Goal: Navigation & Orientation: Find specific page/section

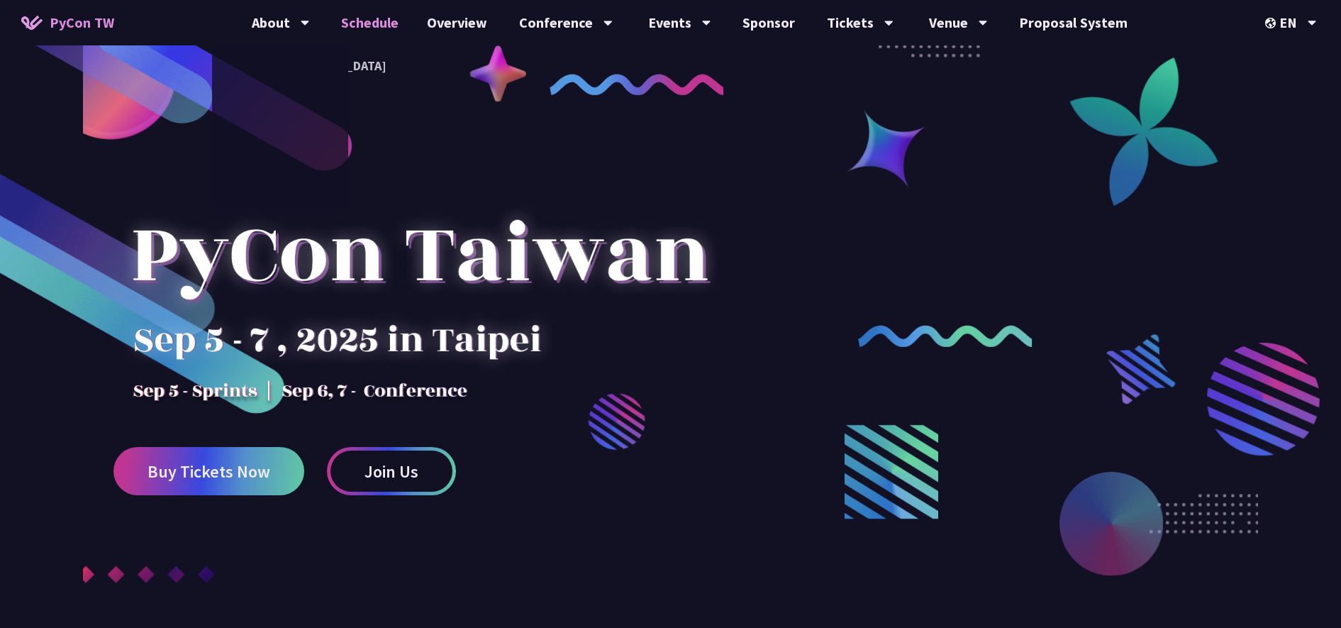
click at [367, 23] on link "Schedule" at bounding box center [370, 22] width 86 height 45
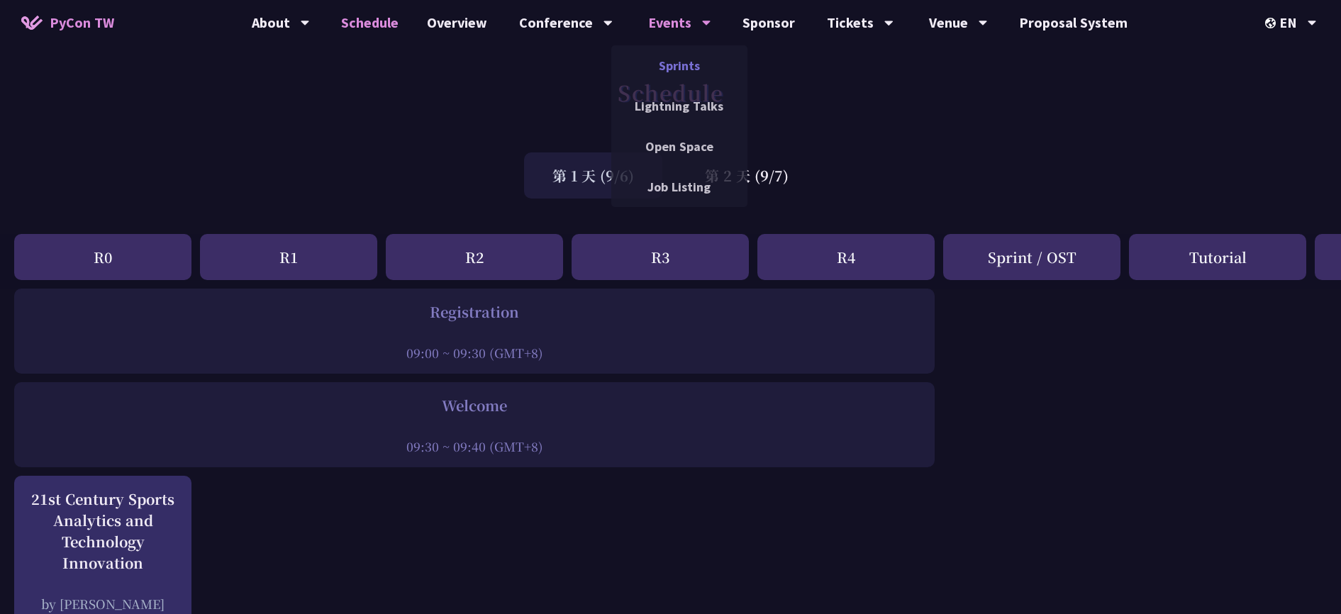
click at [698, 69] on link "Sprints" at bounding box center [679, 65] width 136 height 33
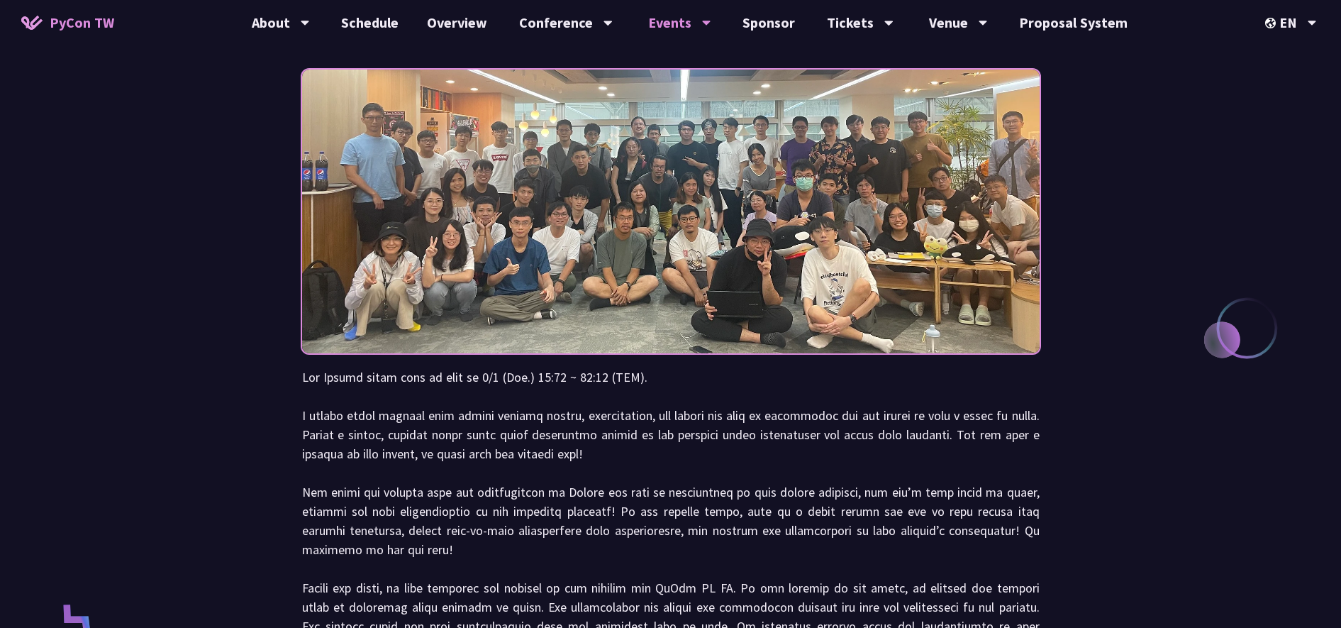
scroll to position [89, 0]
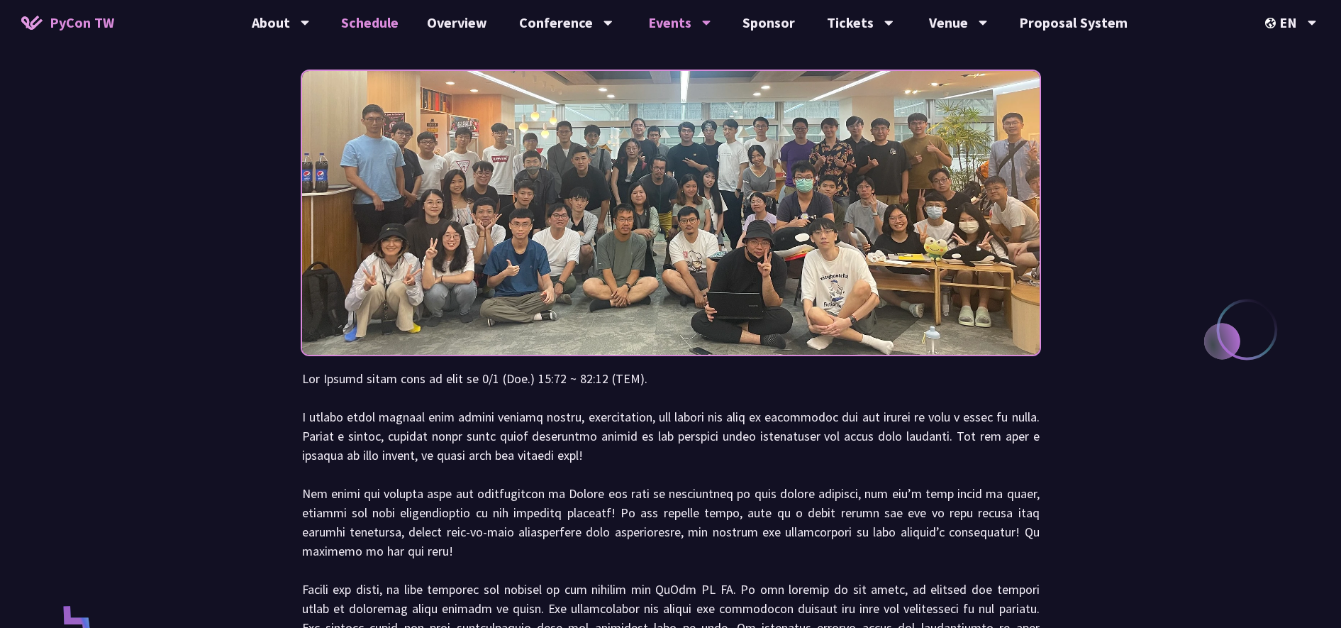
click at [339, 15] on link "Schedule" at bounding box center [370, 22] width 86 height 45
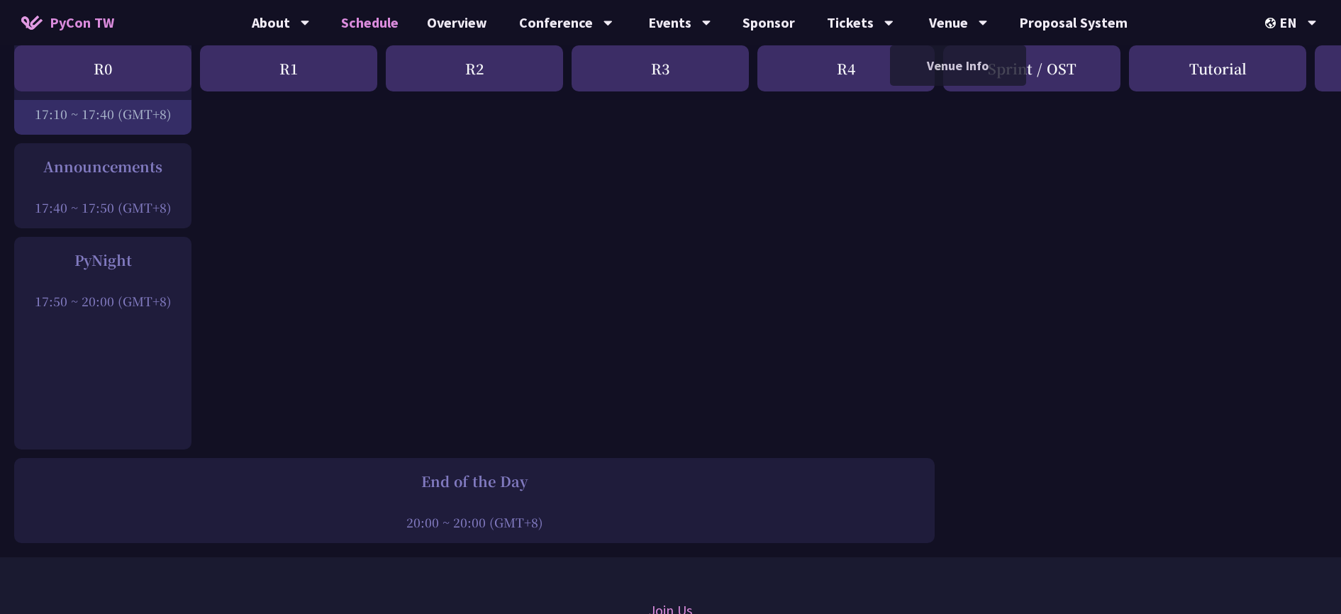
scroll to position [1906, 0]
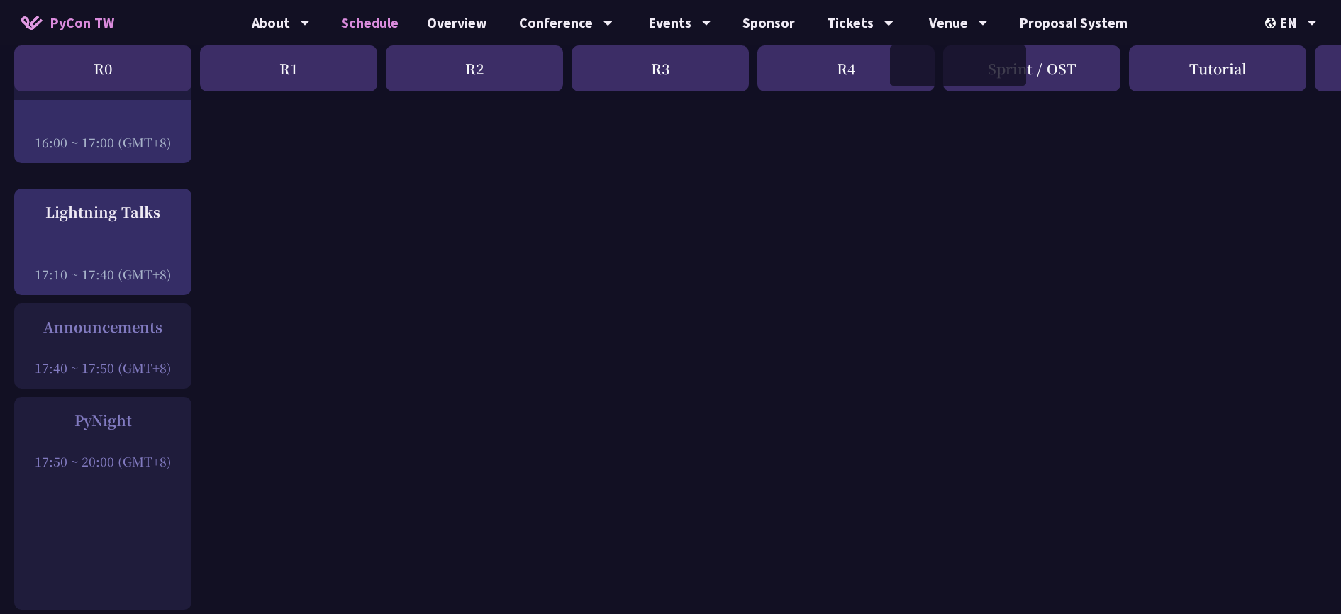
click at [1050, 46] on div "Sprint / OST" at bounding box center [1031, 68] width 177 height 46
click at [1052, 67] on div "Sprint / OST" at bounding box center [1031, 68] width 177 height 46
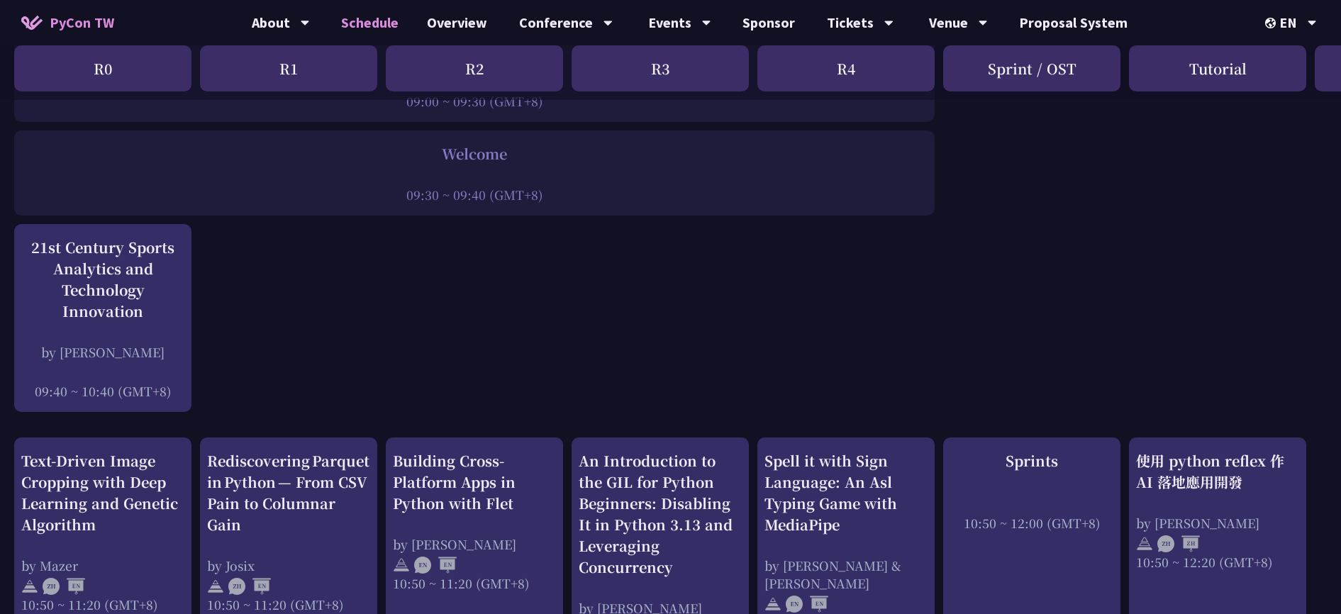
scroll to position [89, 0]
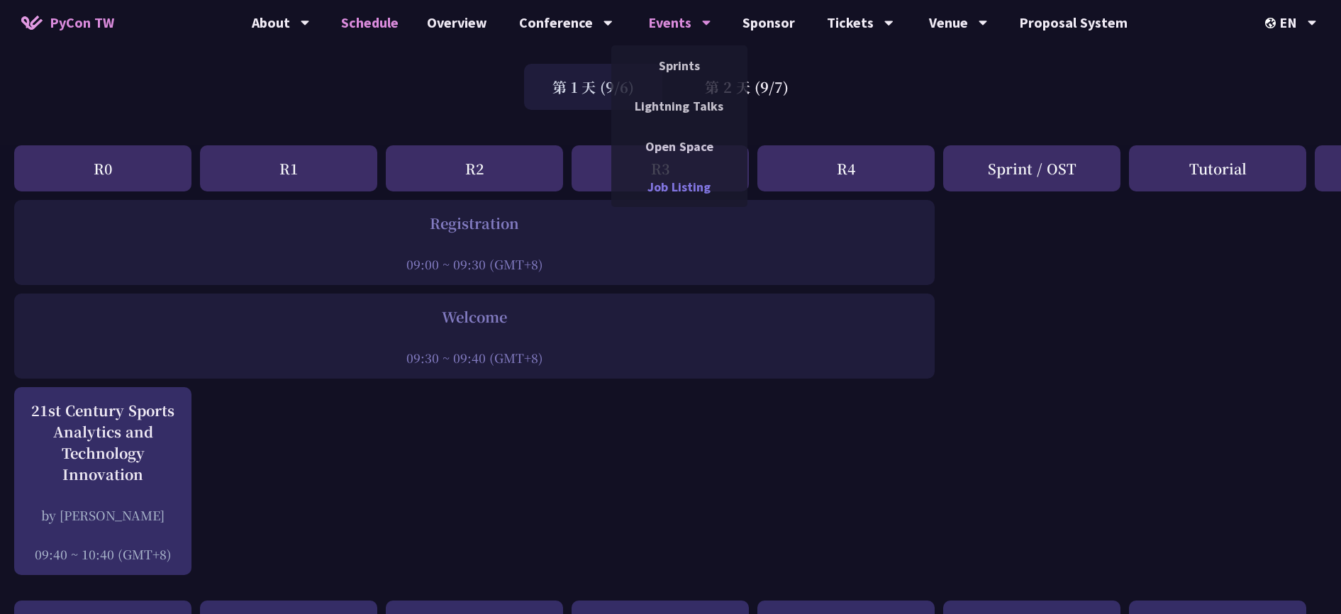
click at [687, 187] on link "Job Listing" at bounding box center [679, 186] width 136 height 33
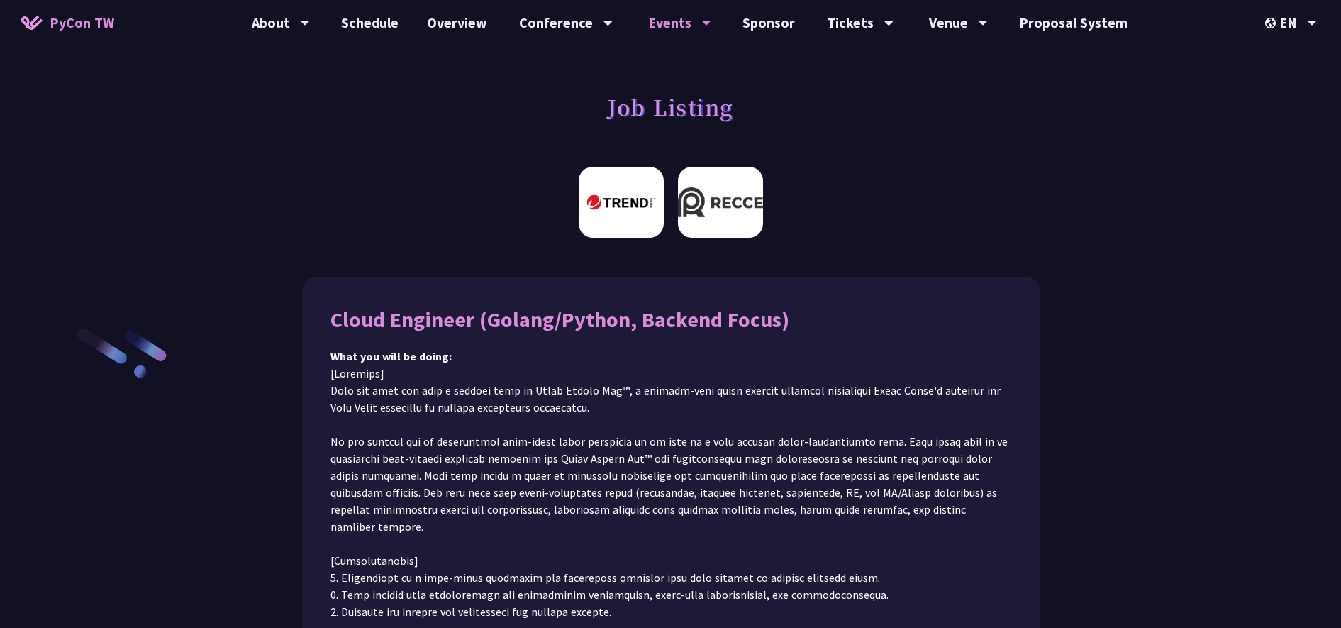
click at [720, 203] on img at bounding box center [720, 202] width 85 height 71
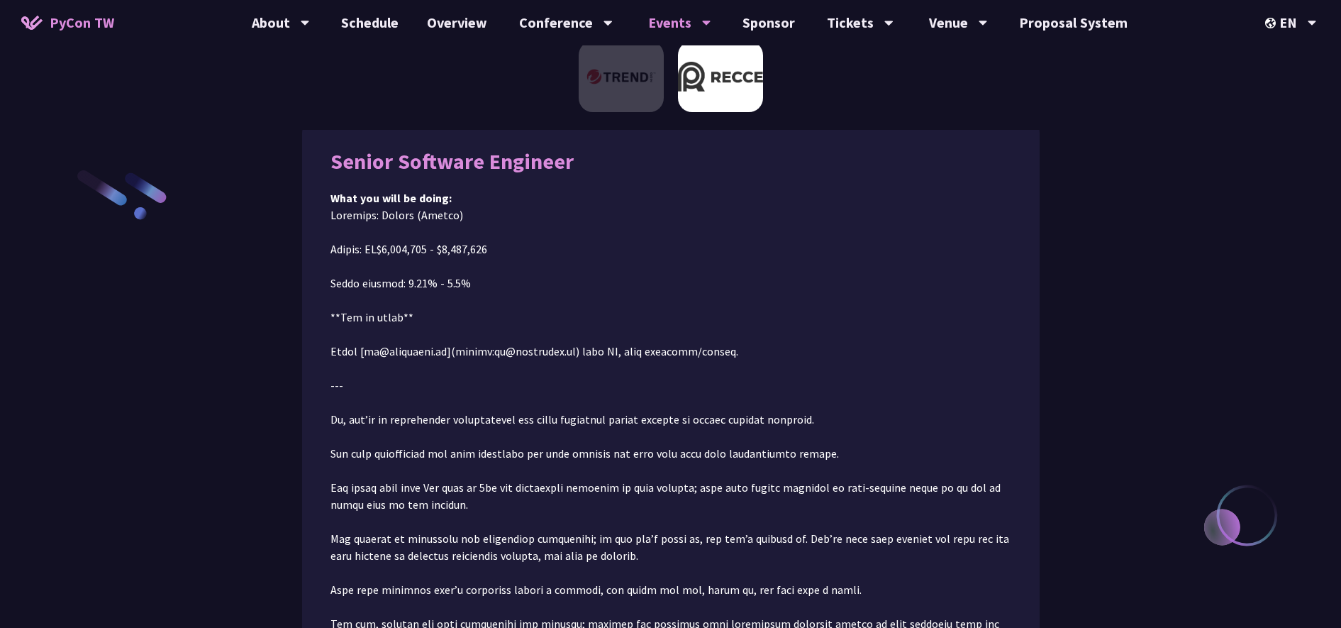
scroll to position [160, 0]
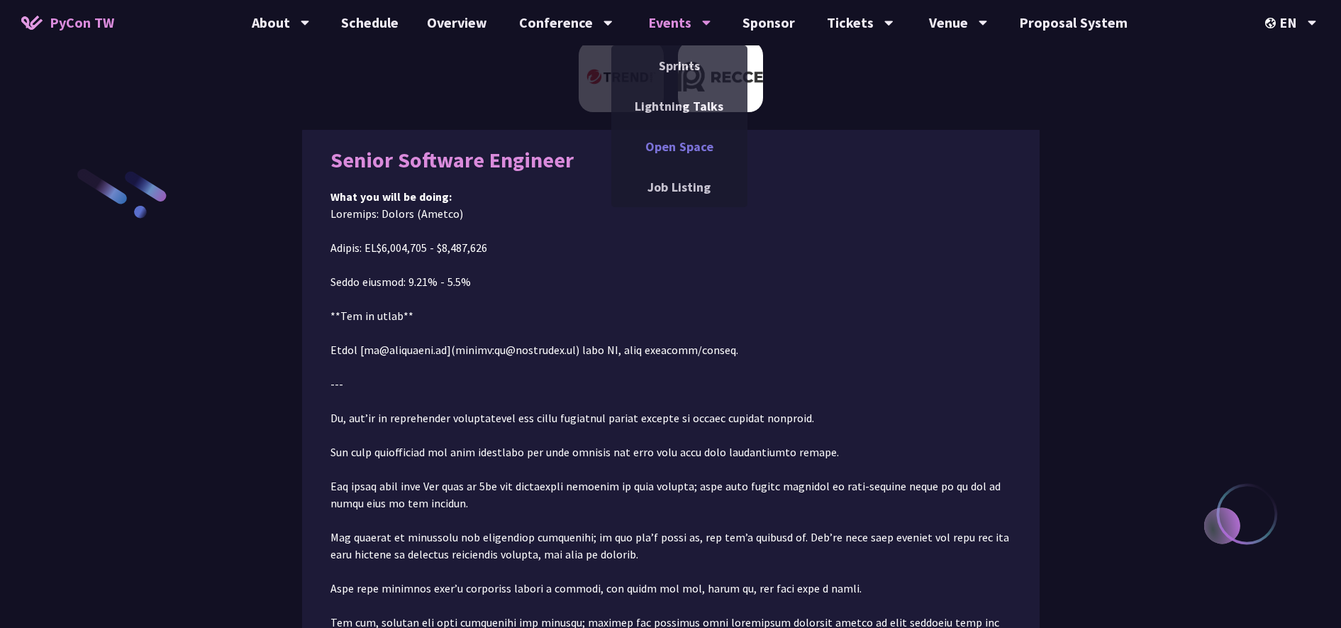
click at [672, 138] on link "Open Space" at bounding box center [679, 146] width 136 height 33
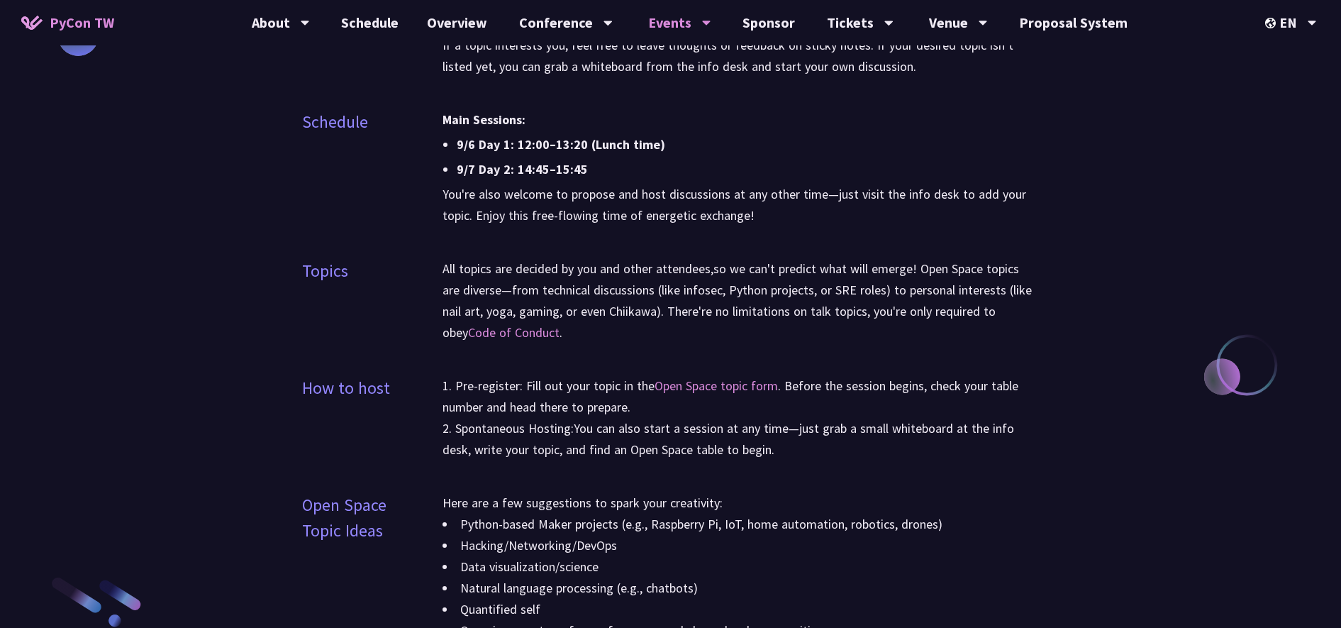
scroll to position [1507, 0]
